Goal: Transaction & Acquisition: Download file/media

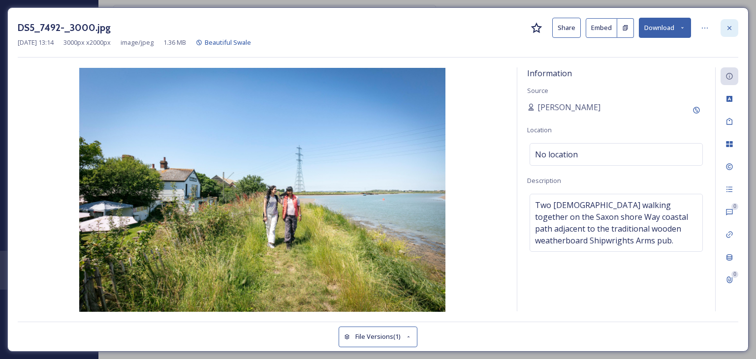
click at [729, 30] on icon at bounding box center [729, 28] width 8 height 8
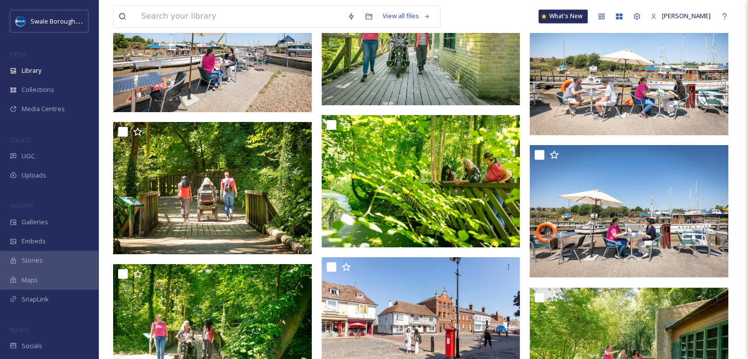
scroll to position [5466, 0]
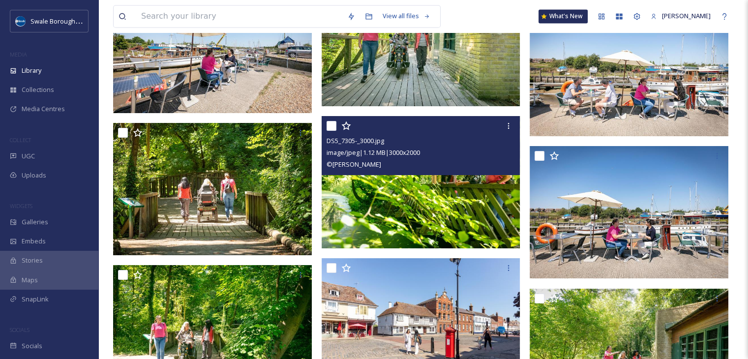
click at [449, 200] on img at bounding box center [421, 182] width 199 height 133
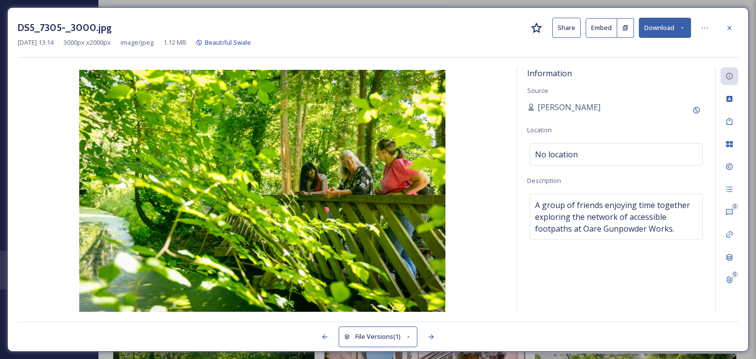
click at [678, 28] on button "Download" at bounding box center [664, 28] width 52 height 20
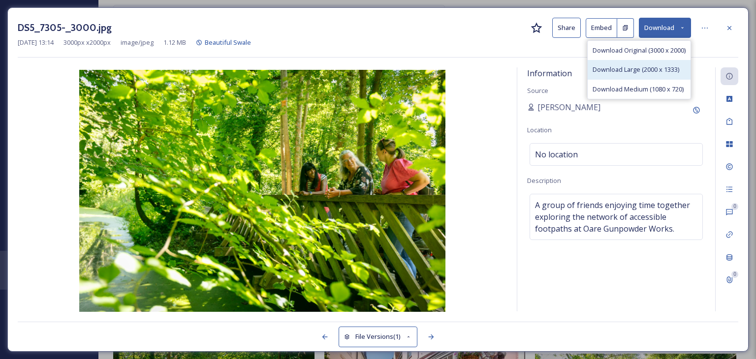
click at [622, 72] on span "Download Large (2000 x 1333)" at bounding box center [635, 69] width 87 height 9
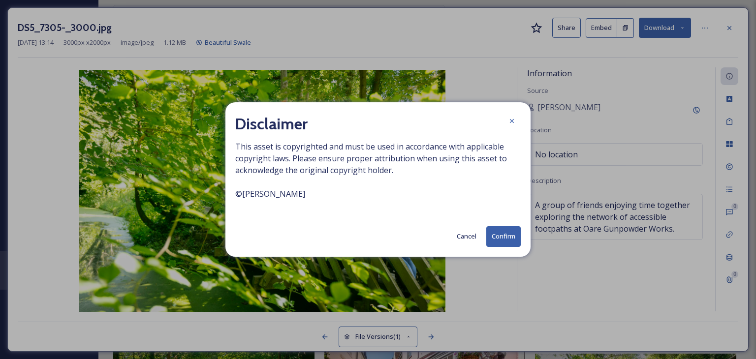
click at [500, 235] on button "Confirm" at bounding box center [503, 236] width 34 height 20
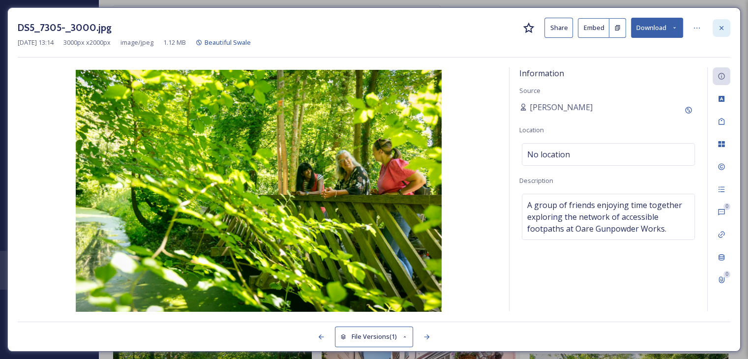
click at [726, 29] on div at bounding box center [722, 28] width 18 height 18
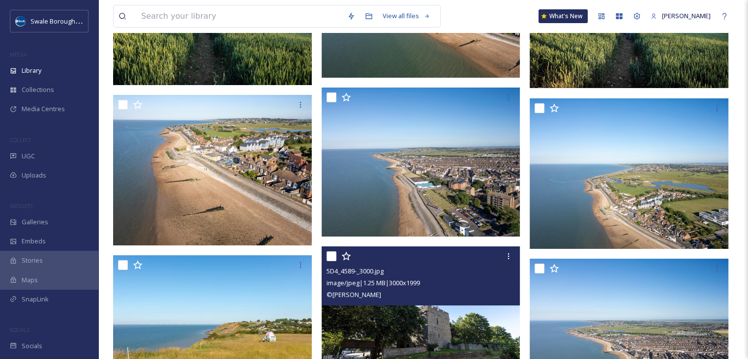
scroll to position [7029, 0]
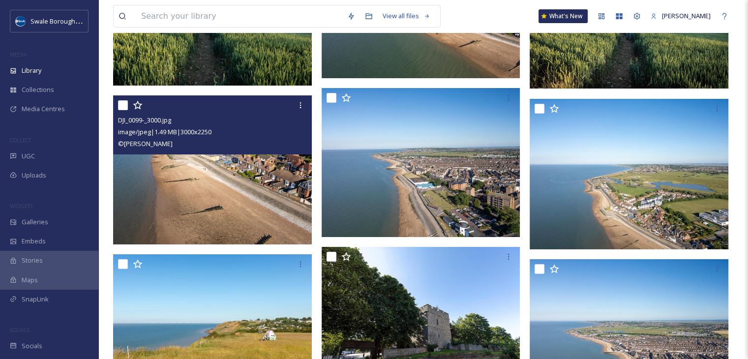
click at [212, 191] on img at bounding box center [212, 169] width 199 height 149
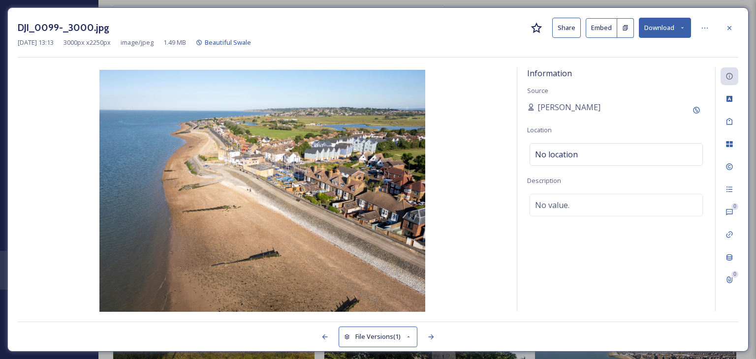
click at [680, 28] on icon at bounding box center [682, 28] width 6 height 6
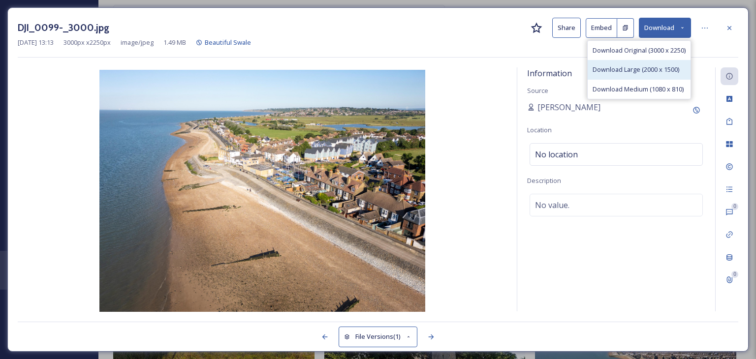
click at [632, 72] on span "Download Large (2000 x 1500)" at bounding box center [635, 69] width 87 height 9
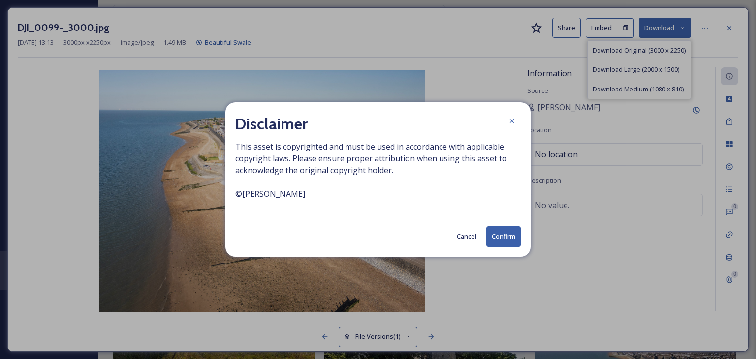
click at [494, 238] on button "Confirm" at bounding box center [503, 236] width 34 height 20
